Goal: Task Accomplishment & Management: Use online tool/utility

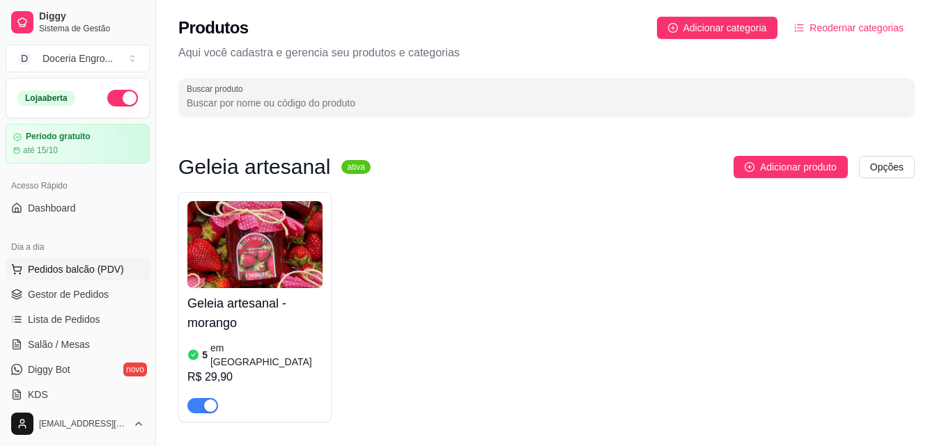
click at [106, 263] on span "Pedidos balcão (PDV)" at bounding box center [76, 270] width 96 height 14
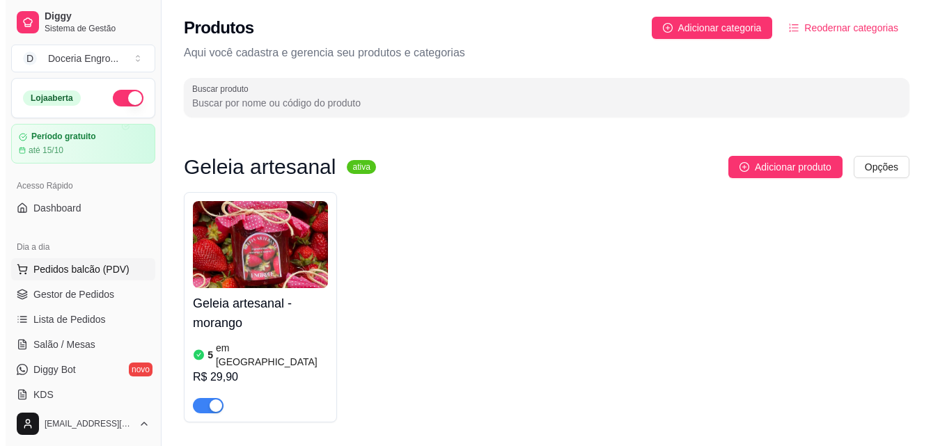
scroll to position [2786, 0]
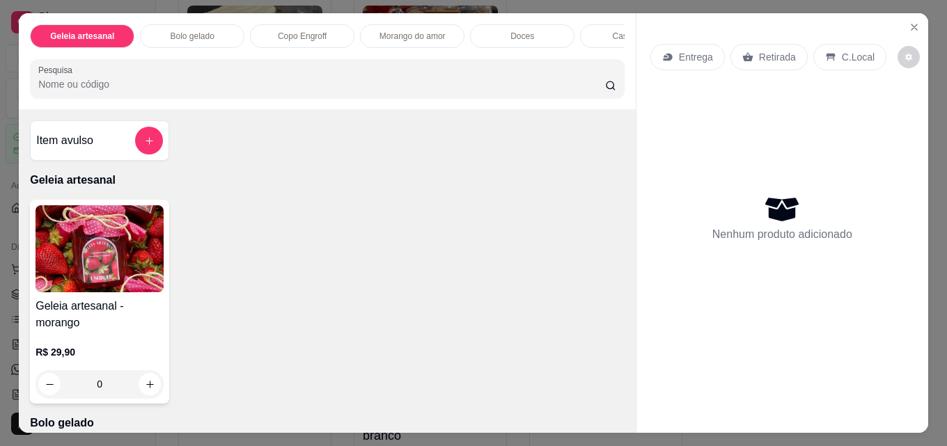
click at [88, 128] on div "Item avulso" at bounding box center [99, 140] width 139 height 40
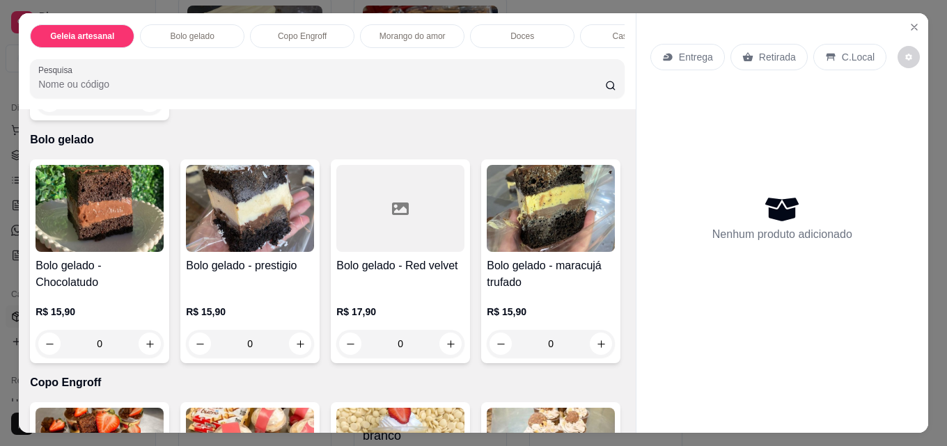
scroll to position [293, 0]
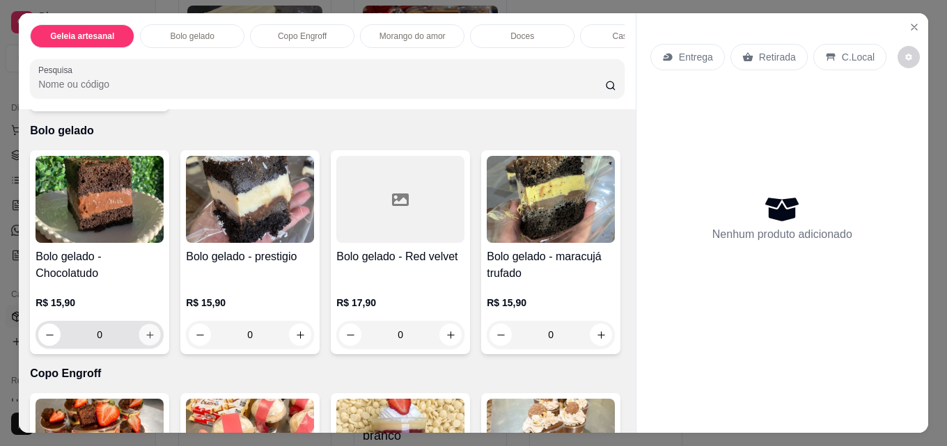
click at [145, 341] on icon "increase-product-quantity" at bounding box center [150, 335] width 10 height 10
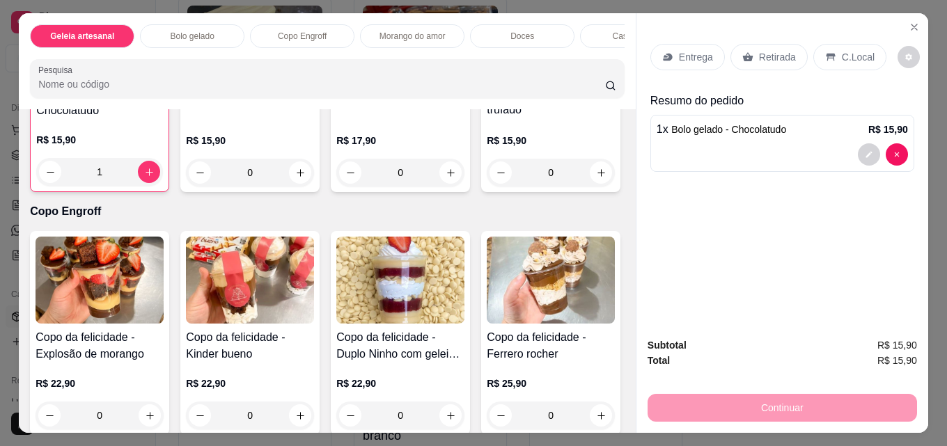
scroll to position [432, 0]
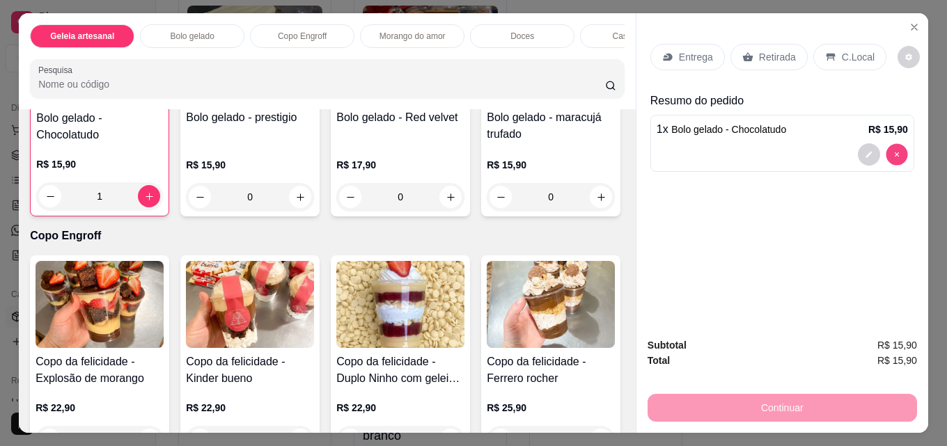
type input "0"
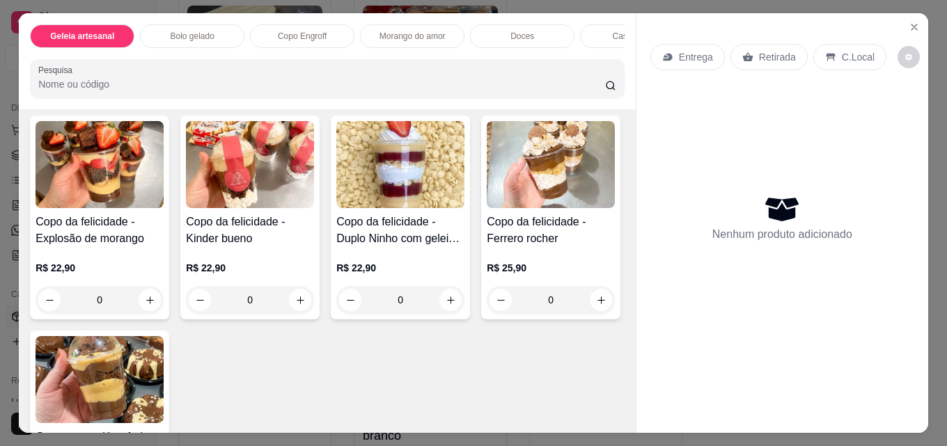
click at [590, 68] on button "increase-product-quantity" at bounding box center [601, 57] width 22 height 22
type input "1"
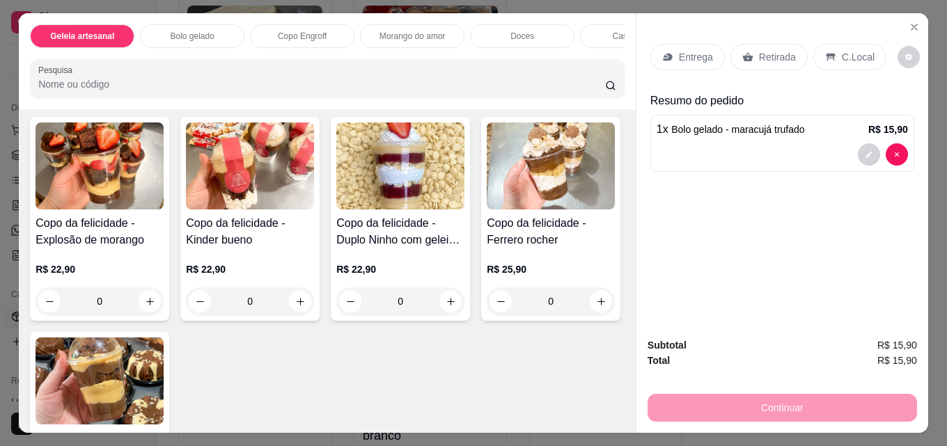
scroll to position [571, 0]
click at [777, 50] on p "Retirada" at bounding box center [777, 57] width 37 height 14
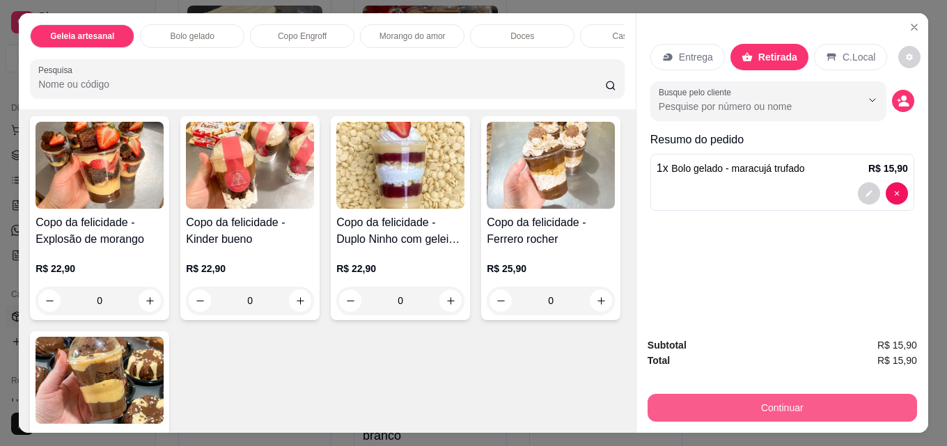
click at [764, 407] on button "Continuar" at bounding box center [783, 408] width 270 height 28
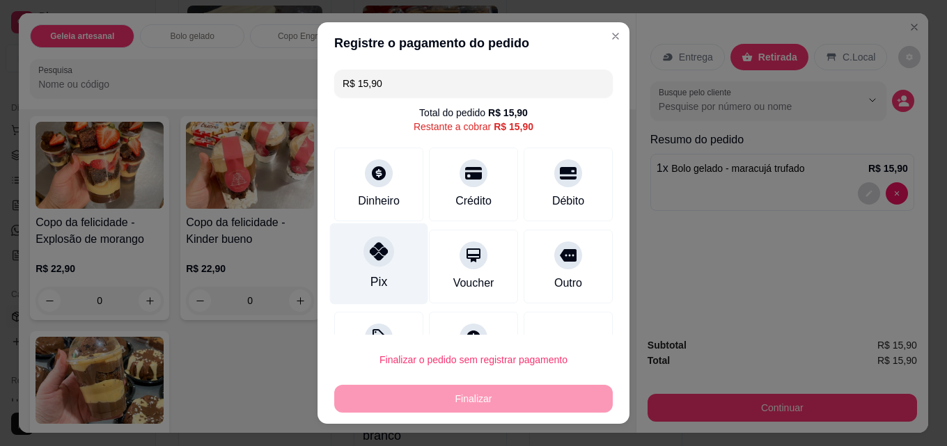
click at [375, 257] on icon at bounding box center [379, 251] width 18 height 18
type input "R$ 0,00"
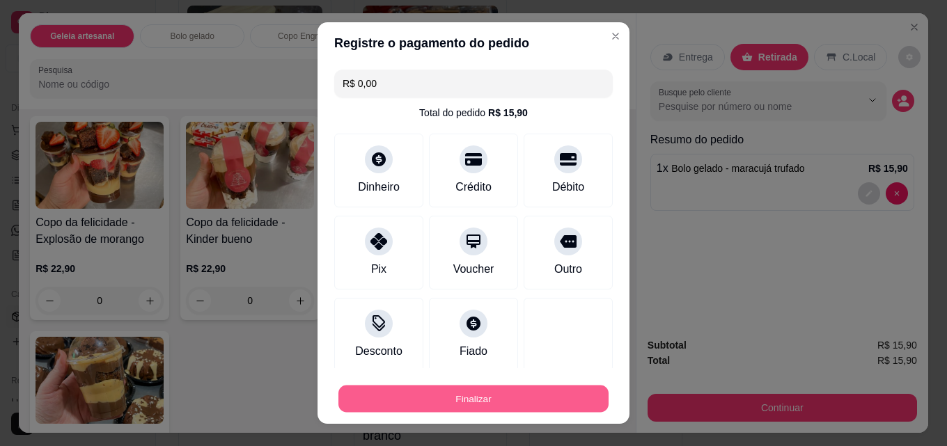
click at [426, 396] on button "Finalizar" at bounding box center [473, 399] width 270 height 27
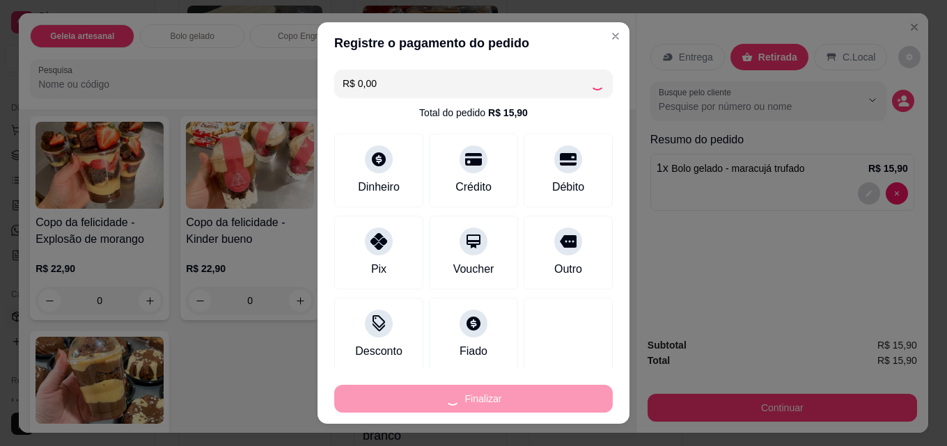
type input "0"
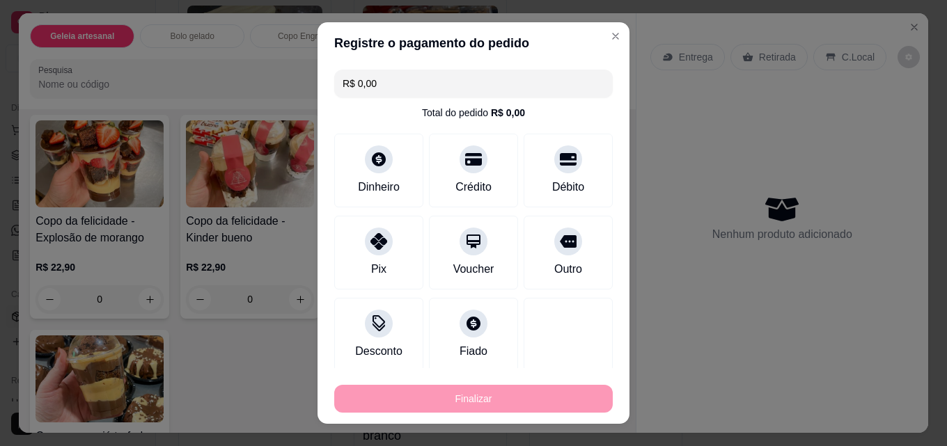
type input "-R$ 15,90"
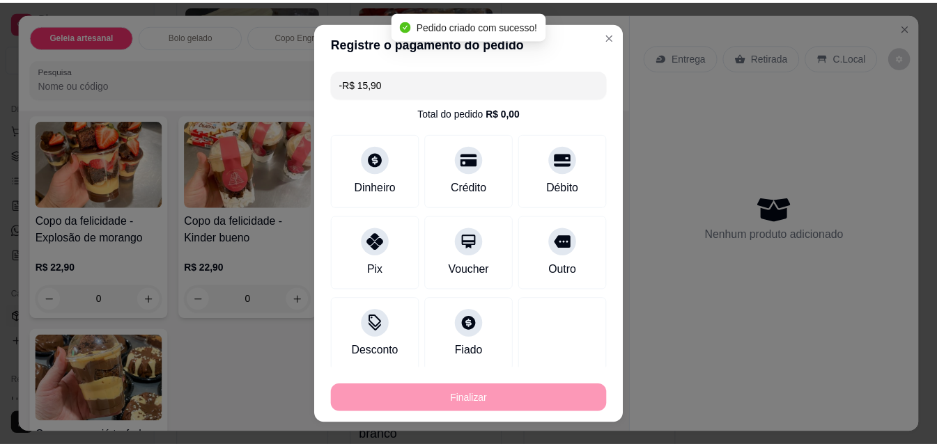
scroll to position [570, 0]
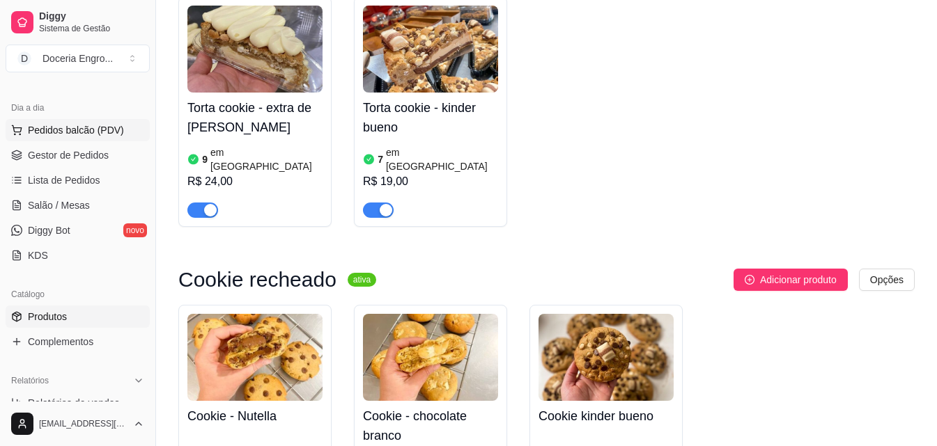
click at [95, 134] on span "Pedidos balcão (PDV)" at bounding box center [76, 130] width 96 height 14
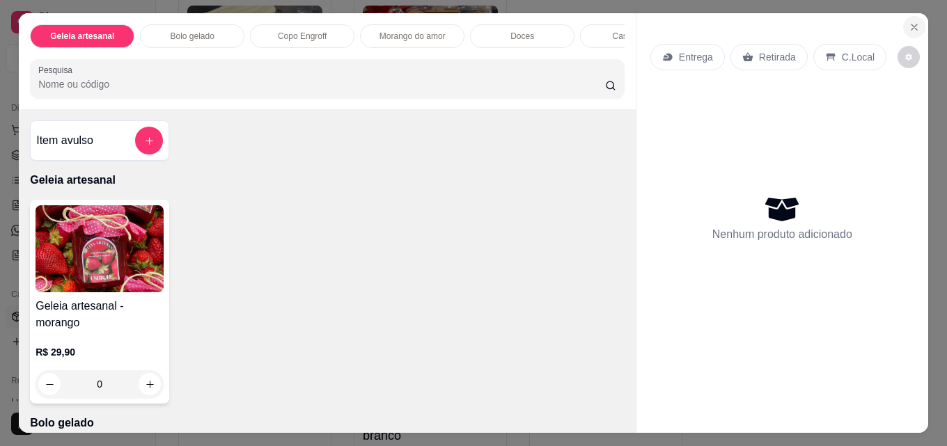
click at [909, 23] on icon "Close" at bounding box center [914, 27] width 11 height 11
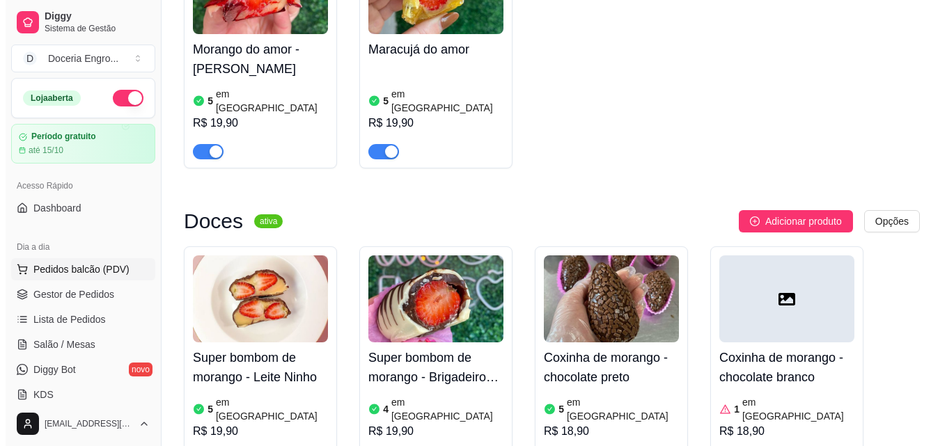
scroll to position [1463, 0]
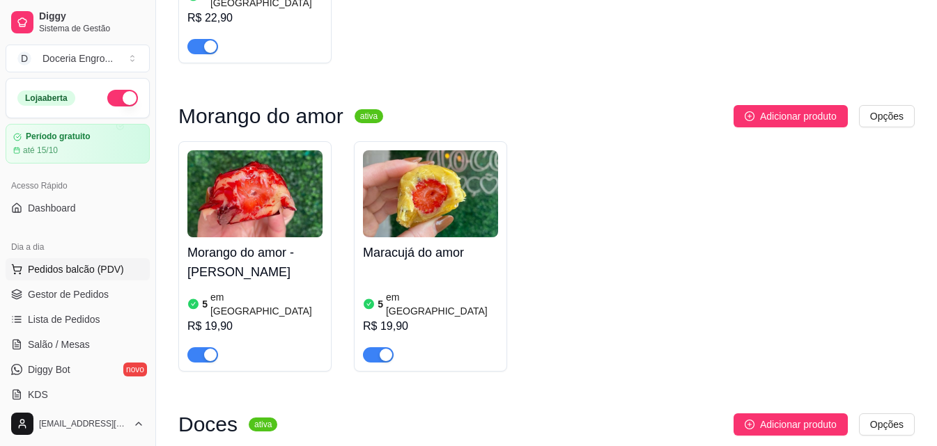
click at [107, 271] on span "Pedidos balcão (PDV)" at bounding box center [76, 270] width 96 height 14
